Goal: Information Seeking & Learning: Learn about a topic

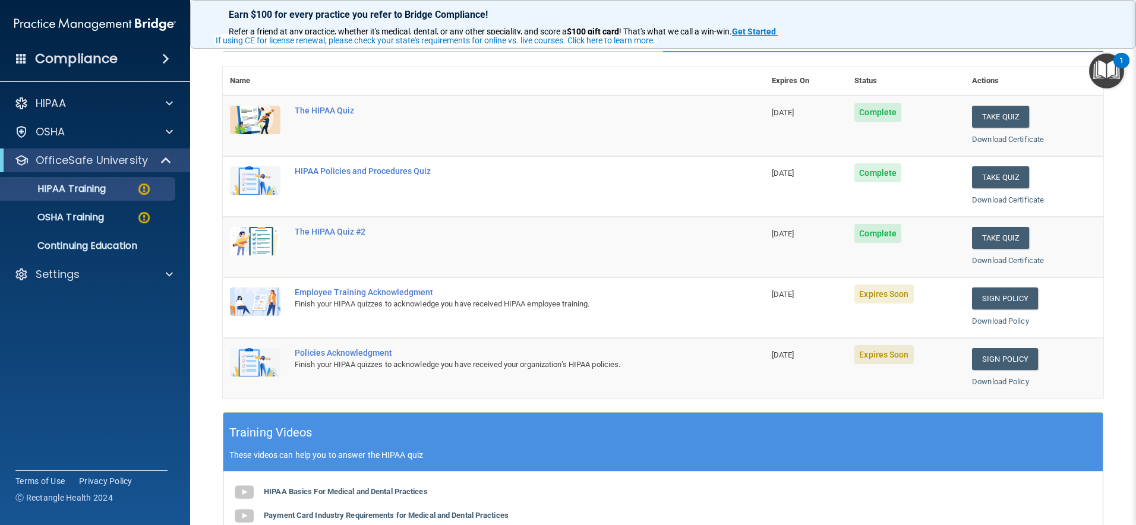
scroll to position [121, 0]
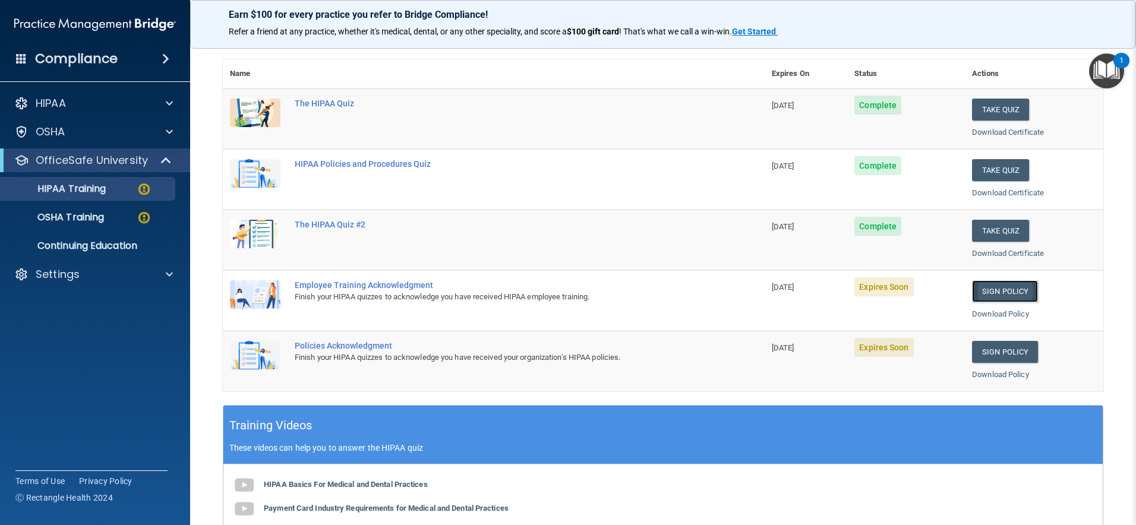
click at [999, 290] on link "Sign Policy" at bounding box center [1005, 291] width 66 height 22
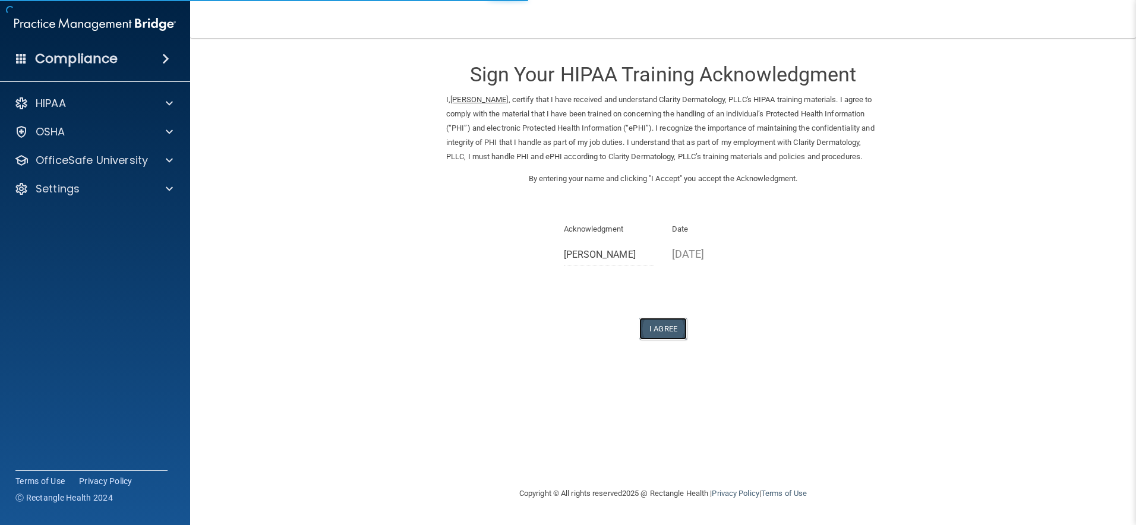
click at [680, 340] on button "I Agree" at bounding box center [663, 329] width 48 height 22
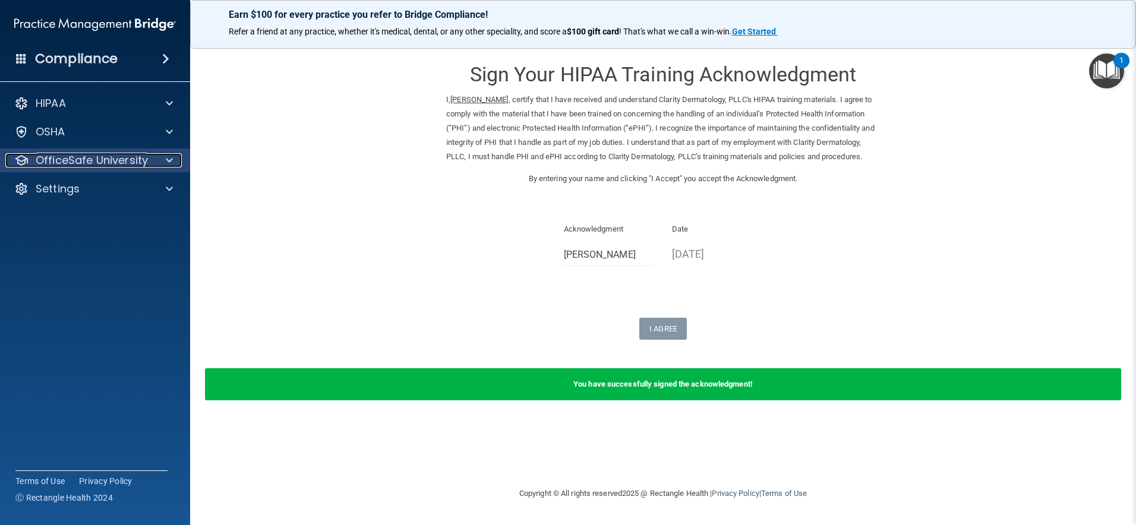
click at [168, 160] on span at bounding box center [169, 160] width 7 height 14
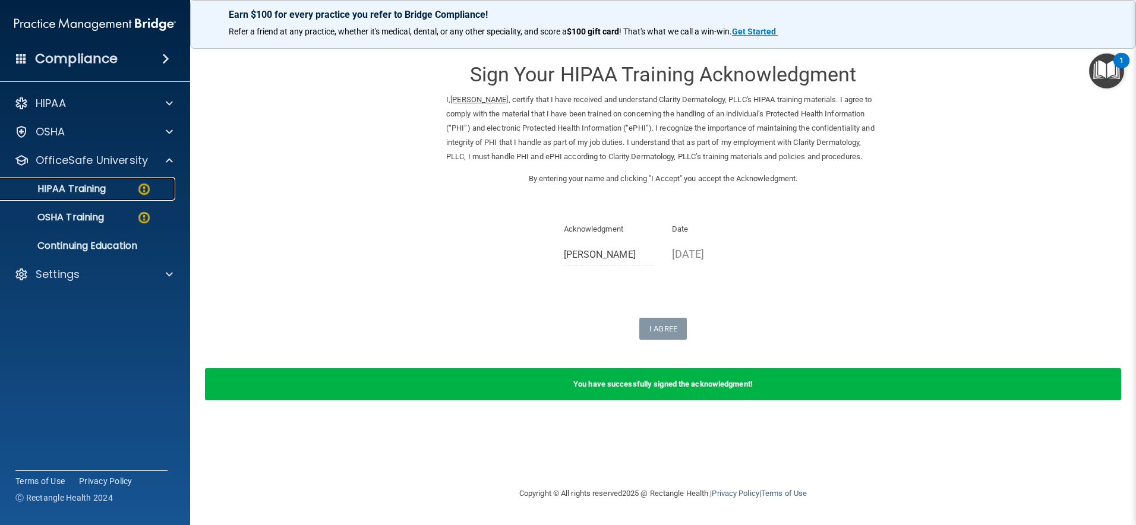
click at [120, 191] on div "HIPAA Training" at bounding box center [89, 189] width 162 height 12
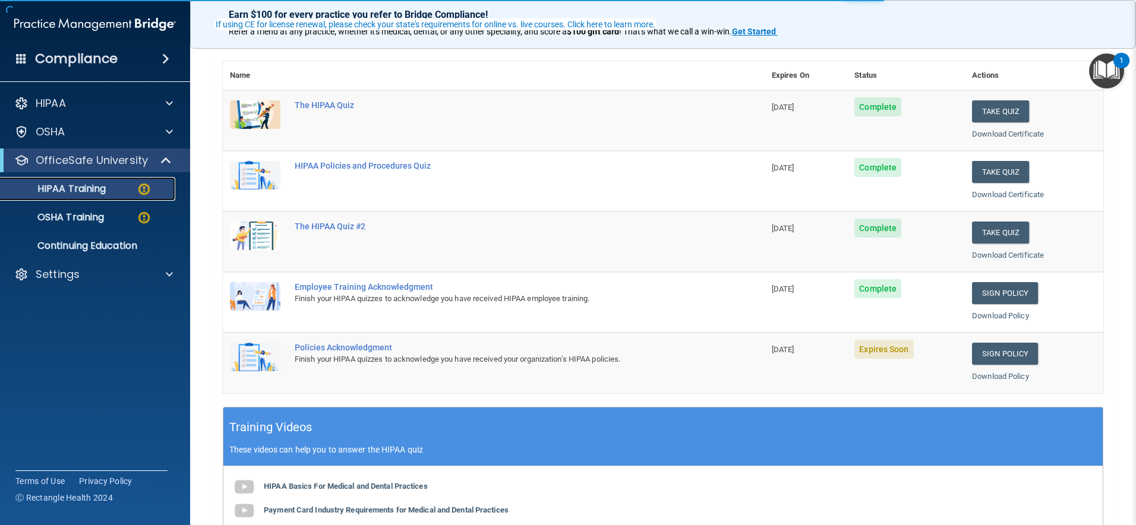
scroll to position [165, 0]
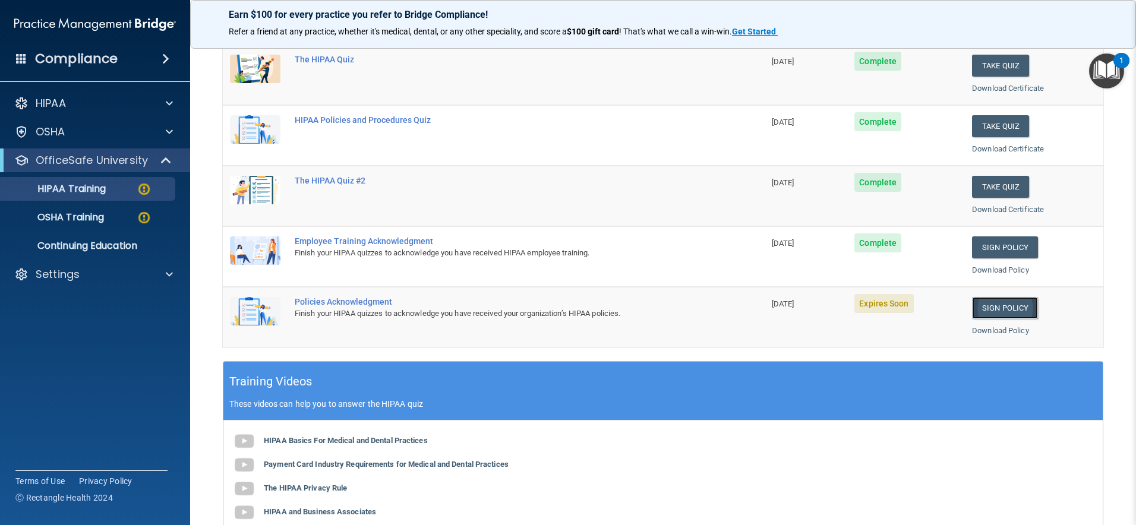
click at [1015, 308] on link "Sign Policy" at bounding box center [1005, 308] width 66 height 22
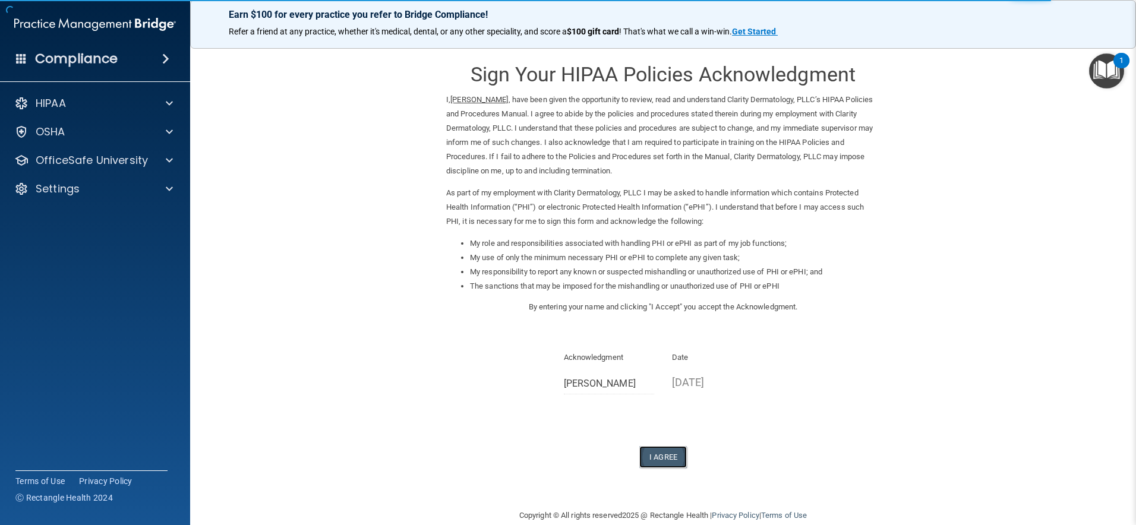
click at [658, 452] on button "I Agree" at bounding box center [663, 457] width 48 height 22
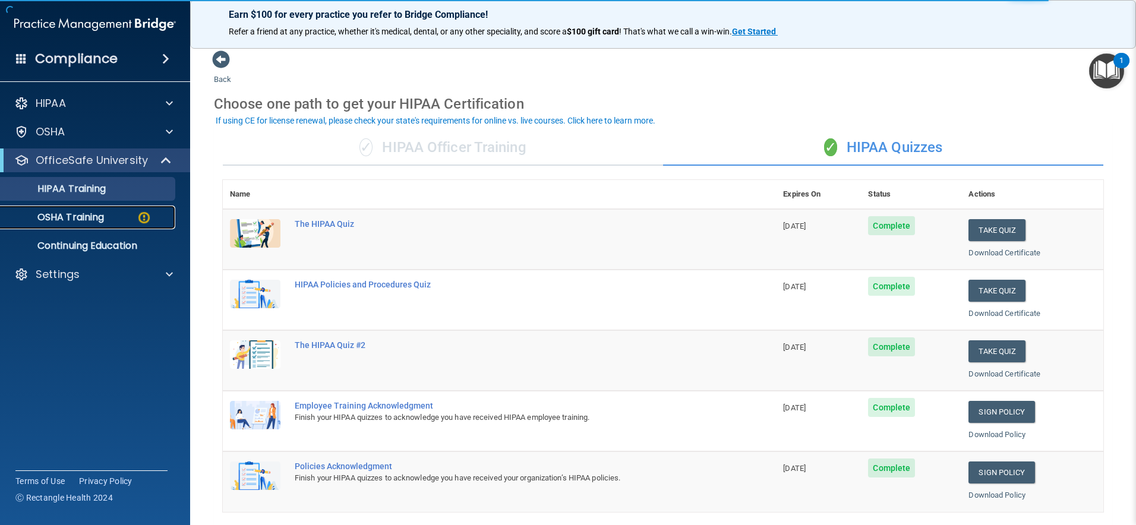
click at [93, 215] on p "OSHA Training" at bounding box center [56, 218] width 96 height 12
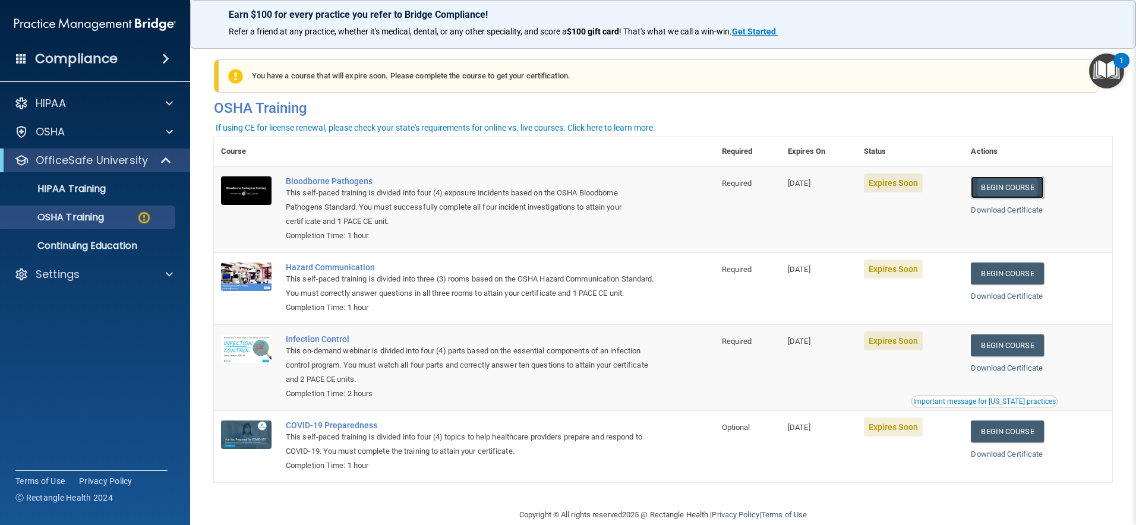
click at [1034, 186] on link "Begin Course" at bounding box center [1007, 187] width 72 height 22
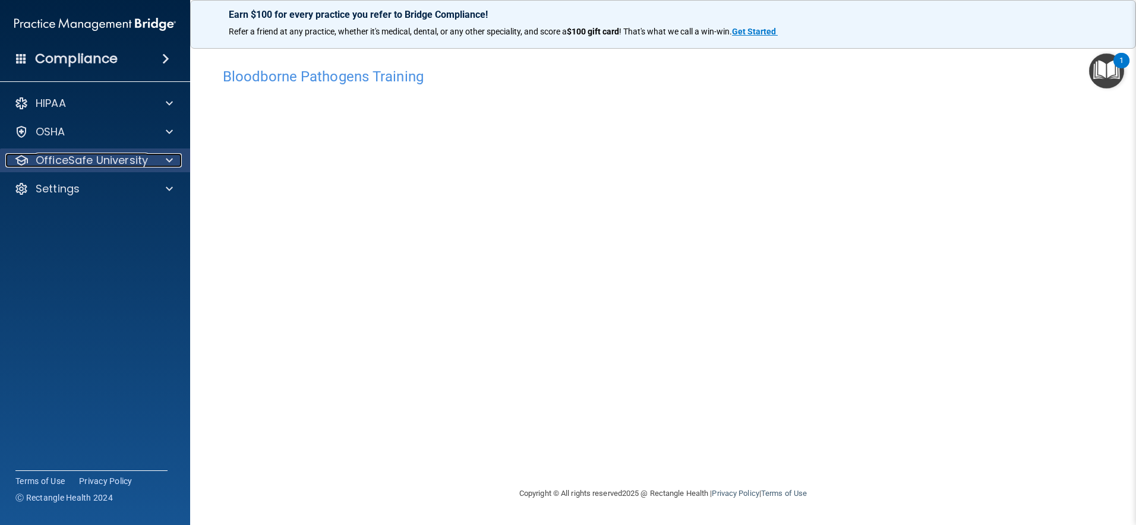
click at [171, 157] on span at bounding box center [169, 160] width 7 height 14
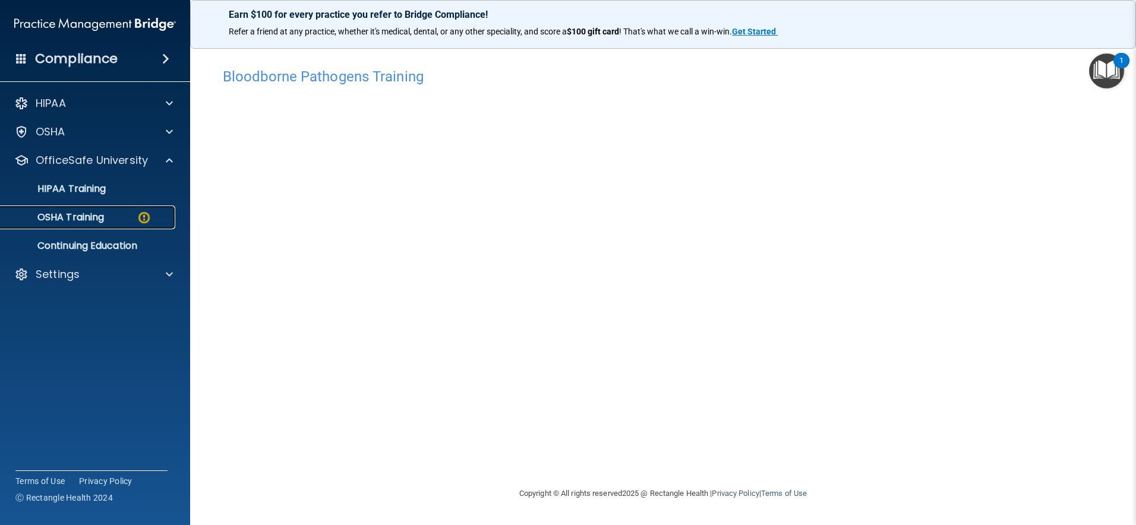
click at [111, 221] on div "OSHA Training" at bounding box center [89, 218] width 162 height 12
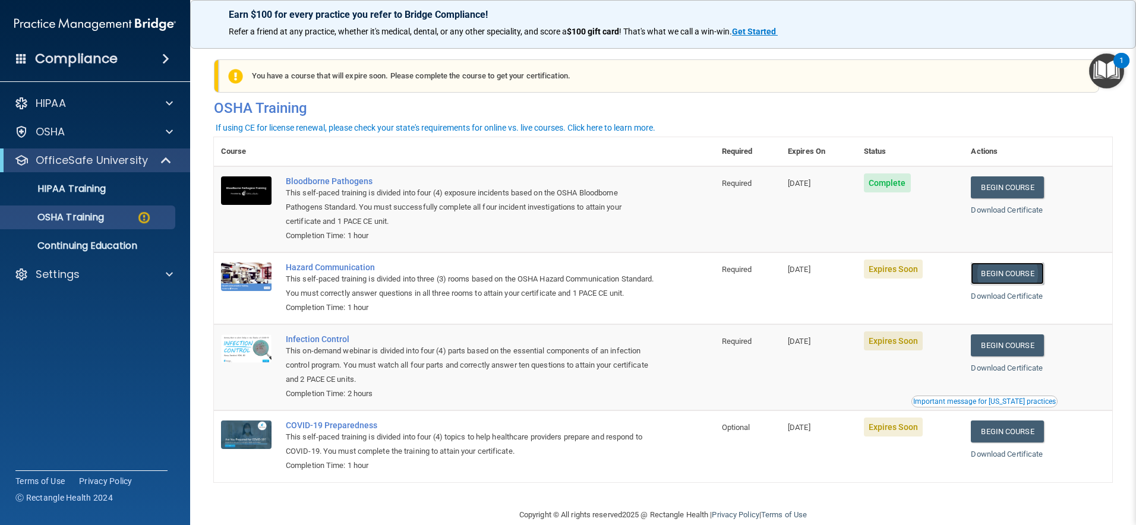
click at [994, 270] on link "Begin Course" at bounding box center [1007, 274] width 72 height 22
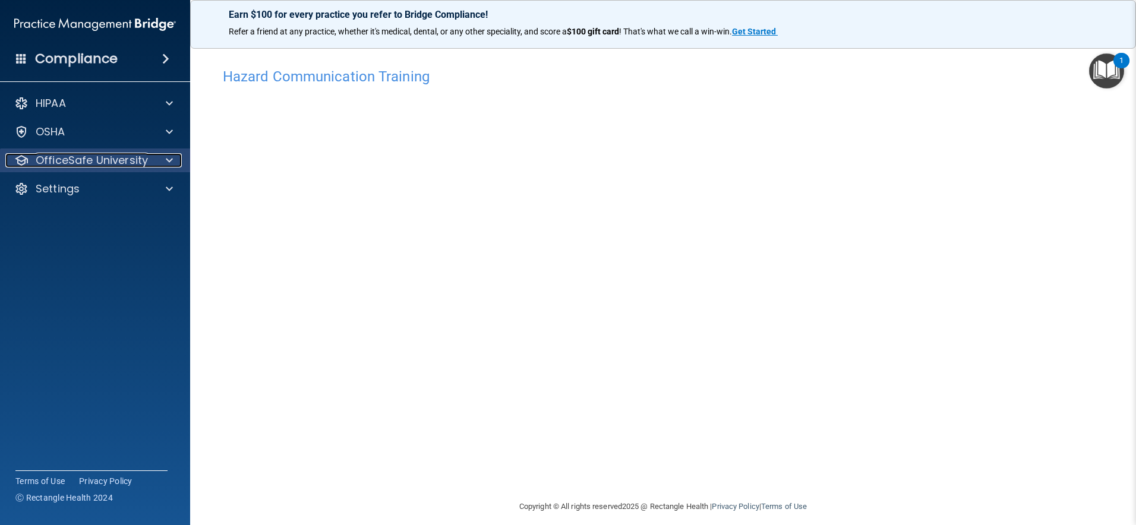
click at [169, 157] on span at bounding box center [169, 160] width 7 height 14
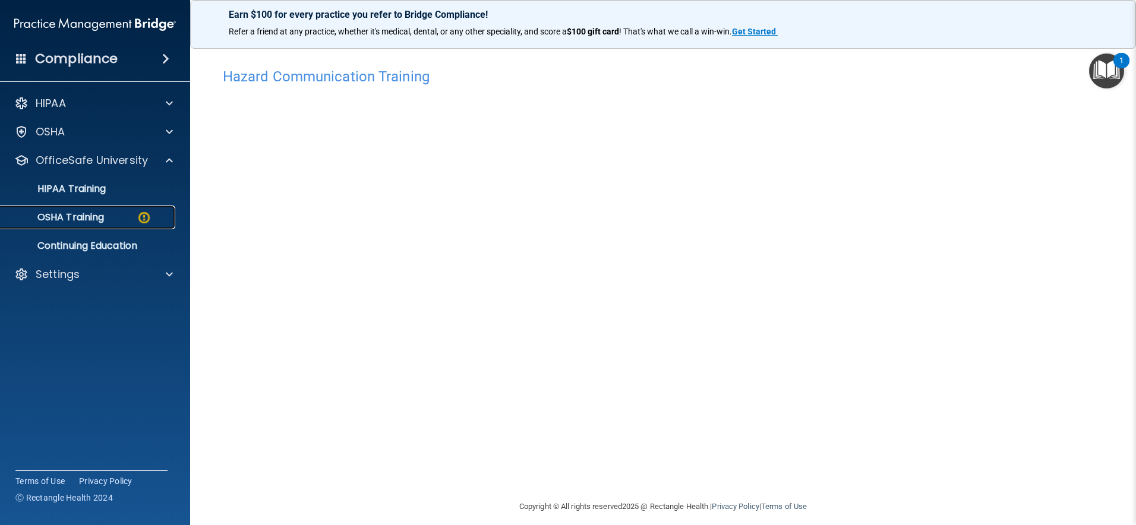
click at [114, 213] on div "OSHA Training" at bounding box center [89, 218] width 162 height 12
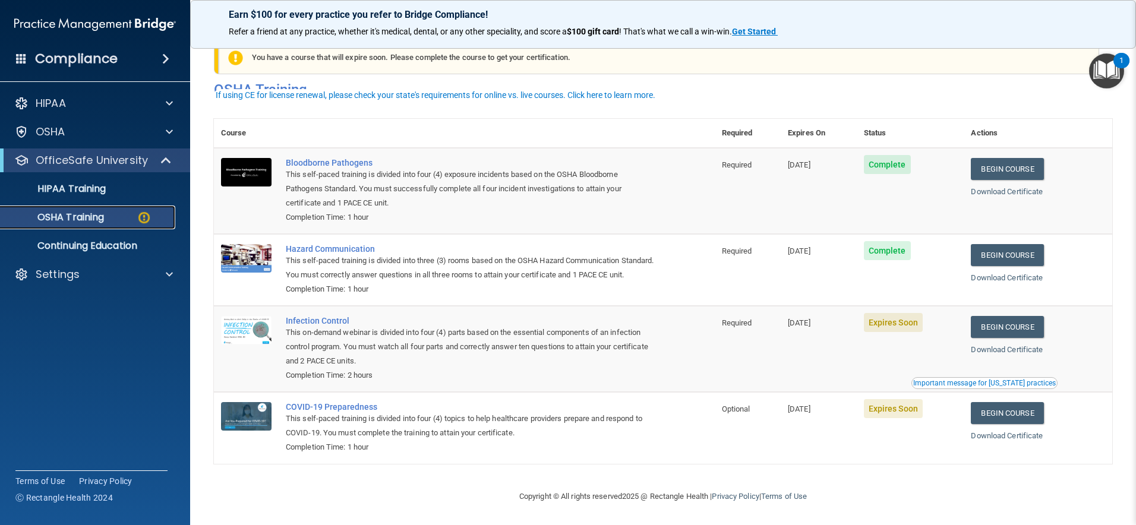
scroll to position [33, 0]
click at [982, 326] on link "Begin Course" at bounding box center [1007, 327] width 72 height 22
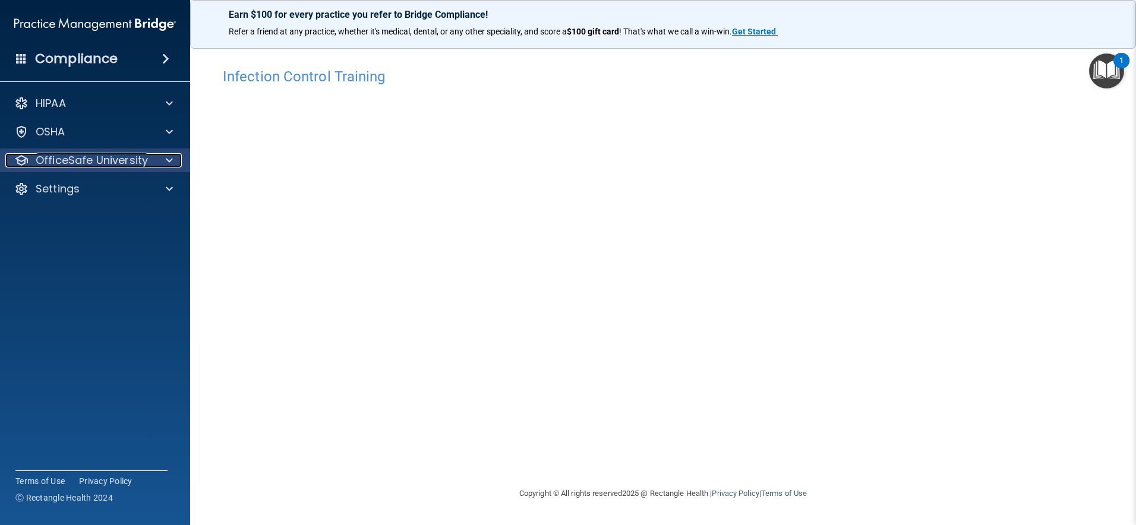
click at [156, 163] on div at bounding box center [168, 160] width 30 height 14
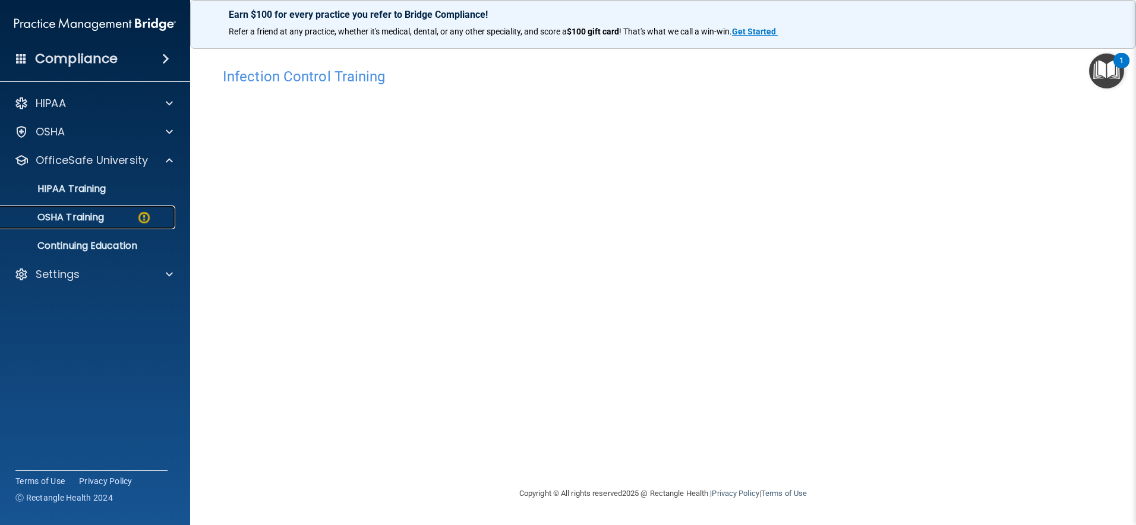
click at [140, 223] on img at bounding box center [144, 217] width 15 height 15
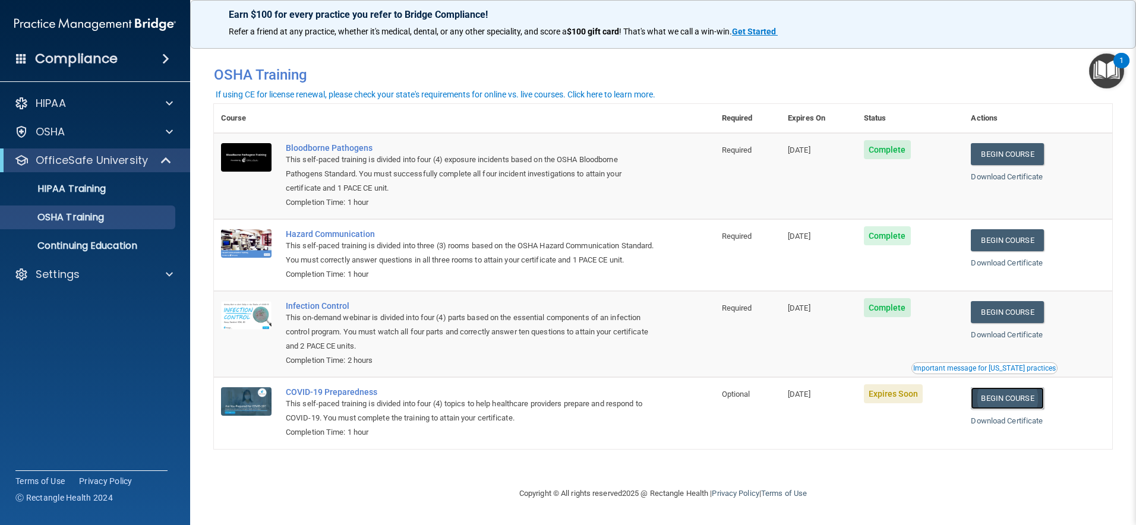
click at [1016, 407] on link "Begin Course" at bounding box center [1007, 398] width 72 height 22
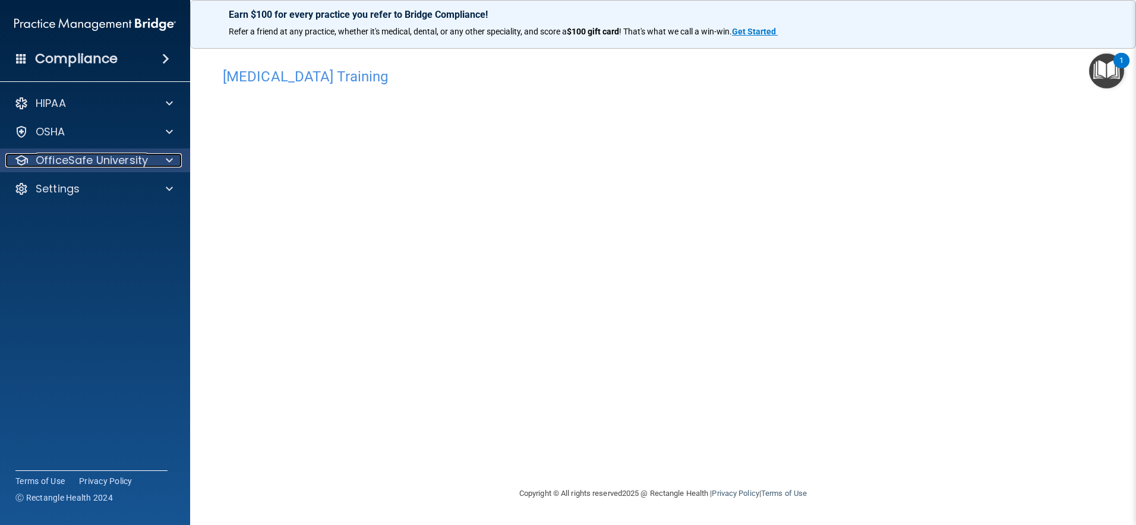
click at [160, 156] on div at bounding box center [168, 160] width 30 height 14
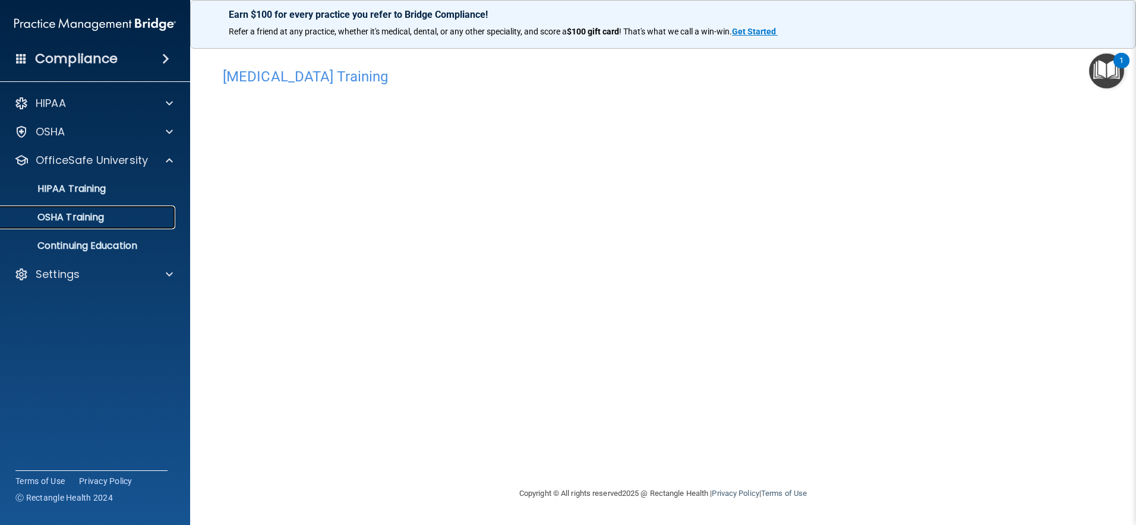
click at [99, 220] on p "OSHA Training" at bounding box center [56, 218] width 96 height 12
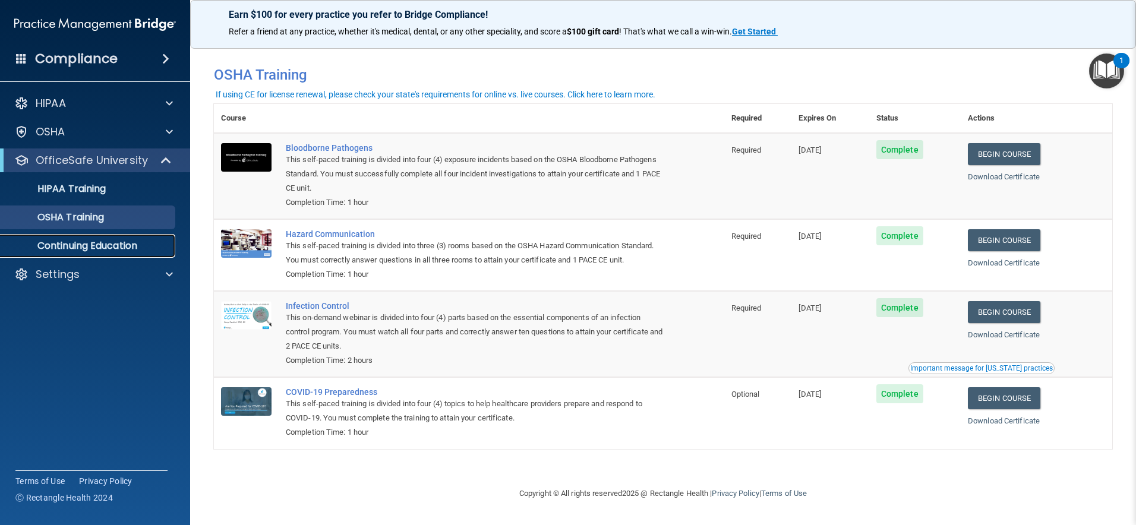
click at [100, 240] on p "Continuing Education" at bounding box center [89, 246] width 162 height 12
